Goal: Task Accomplishment & Management: Manage account settings

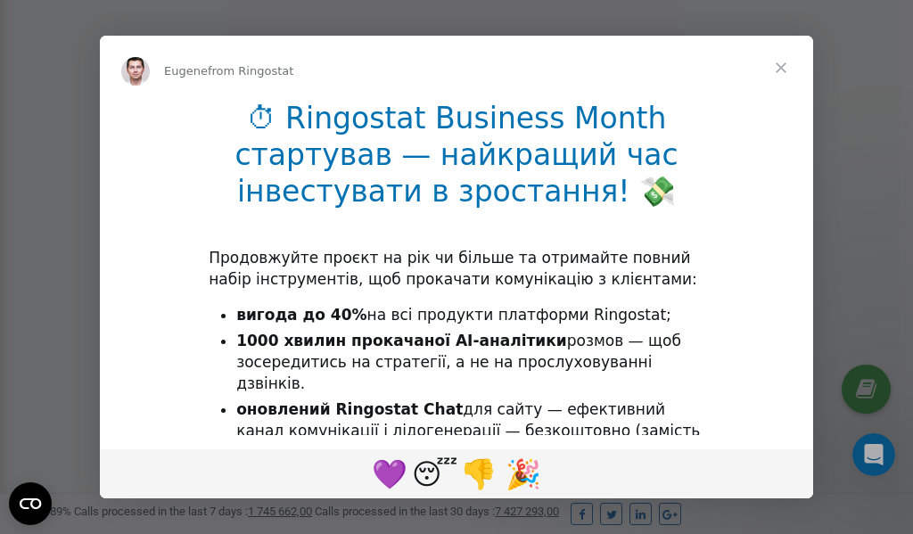
click at [782, 70] on span "Close" at bounding box center [781, 68] width 64 height 64
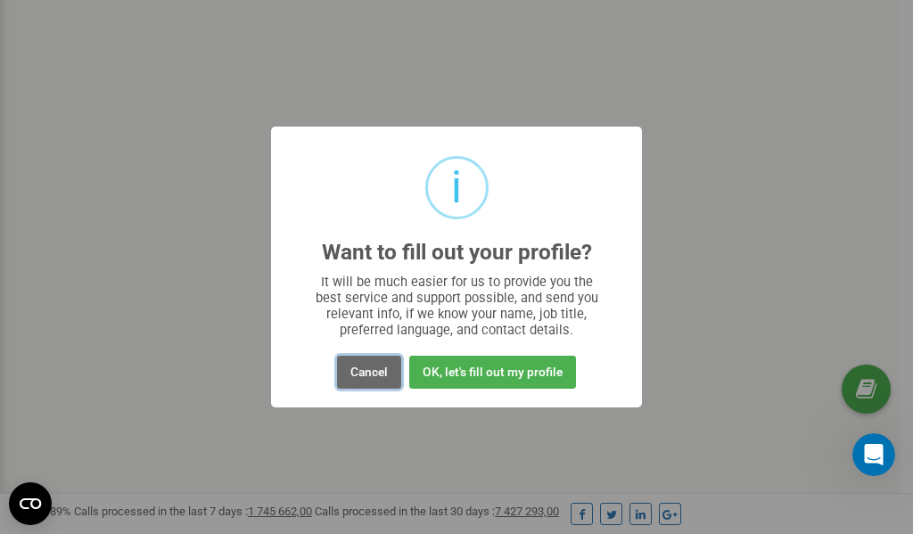
click at [371, 371] on button "Cancel" at bounding box center [369, 372] width 64 height 33
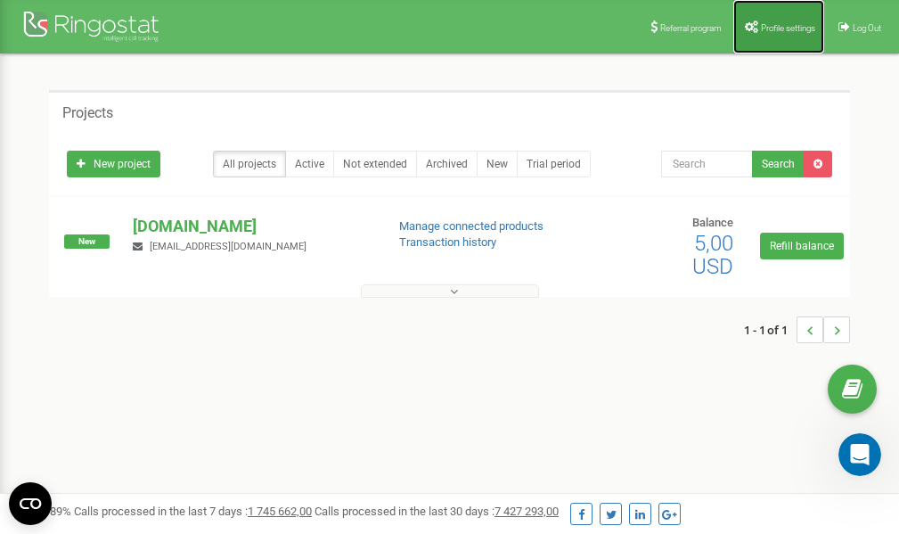
click at [748, 29] on icon at bounding box center [751, 26] width 13 height 12
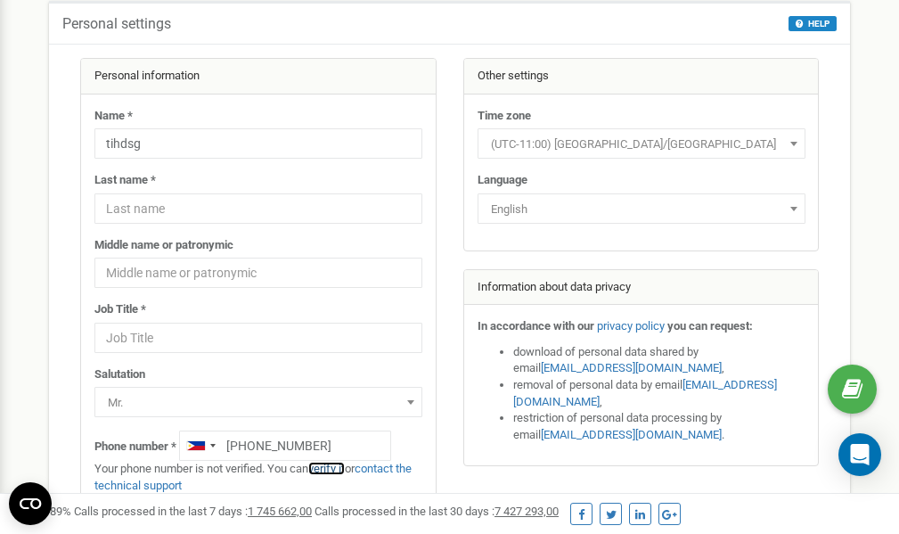
click at [333, 468] on link "verify it" at bounding box center [326, 468] width 37 height 13
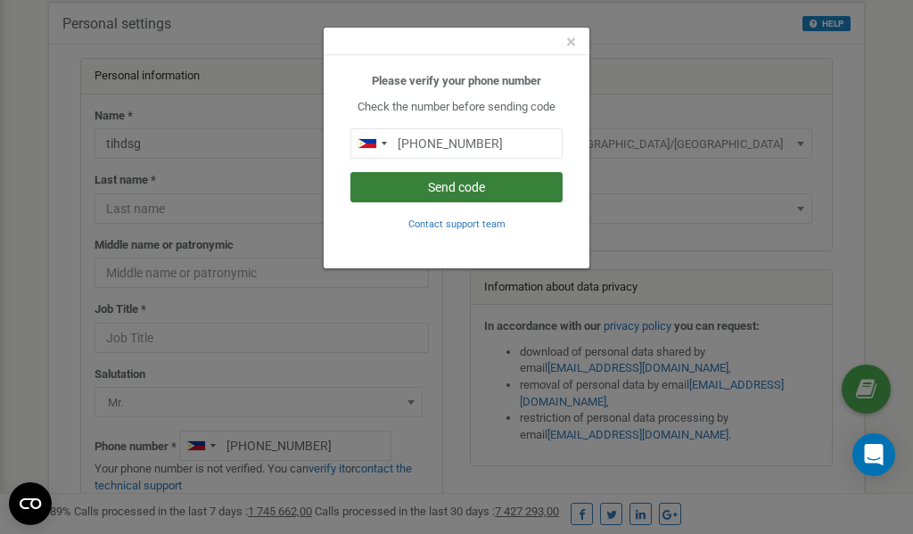
click at [489, 184] on button "Send code" at bounding box center [456, 187] width 212 height 30
